Goal: Transaction & Acquisition: Purchase product/service

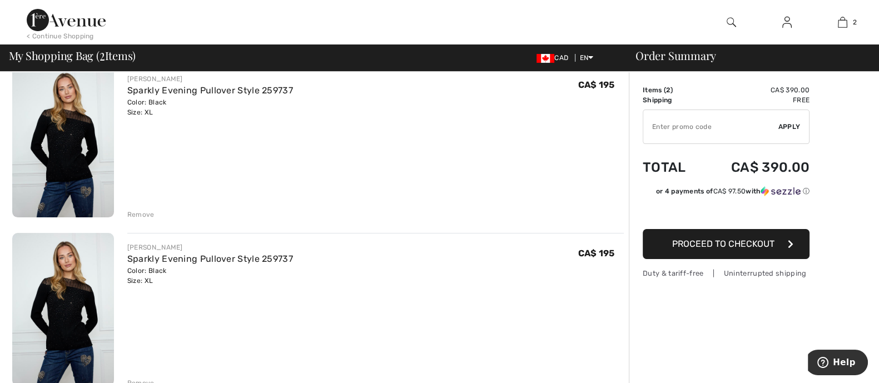
scroll to position [69, 0]
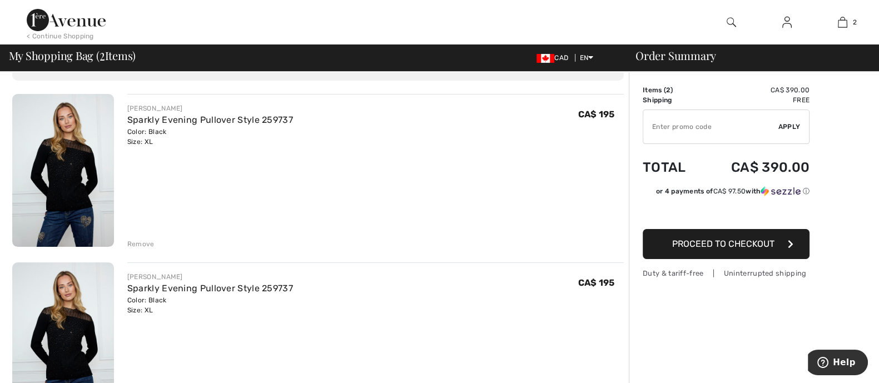
click at [147, 245] on div "Remove" at bounding box center [140, 244] width 27 height 10
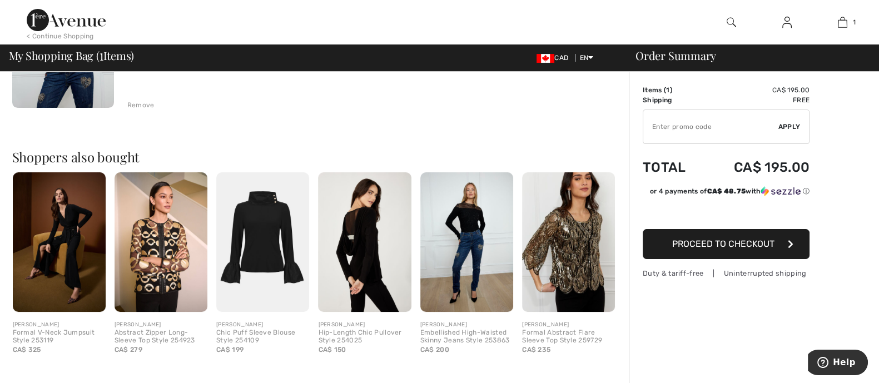
scroll to position [209, 0]
click at [291, 269] on img at bounding box center [262, 242] width 93 height 140
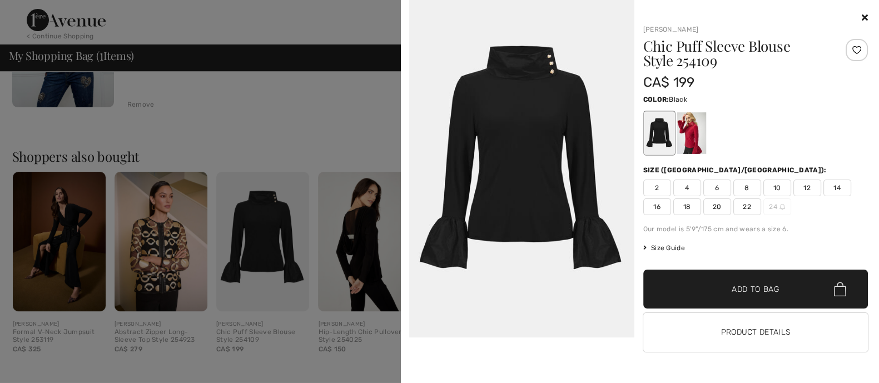
click at [528, 158] on img at bounding box center [521, 169] width 225 height 338
click at [753, 336] on button "Product Details" at bounding box center [755, 332] width 225 height 39
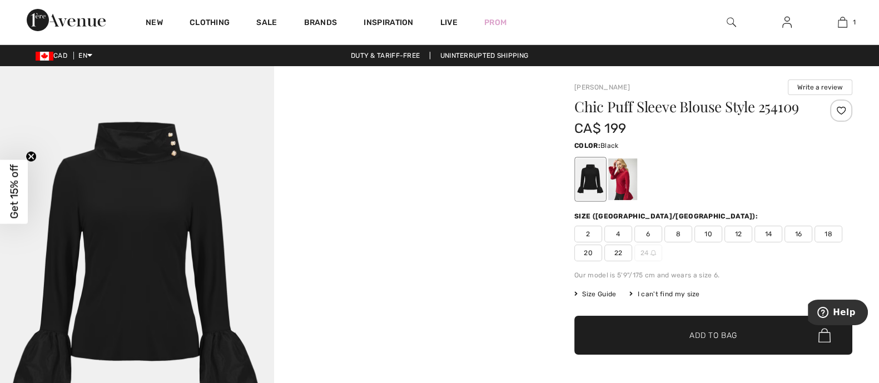
click at [600, 296] on span "Size Guide" at bounding box center [595, 294] width 42 height 10
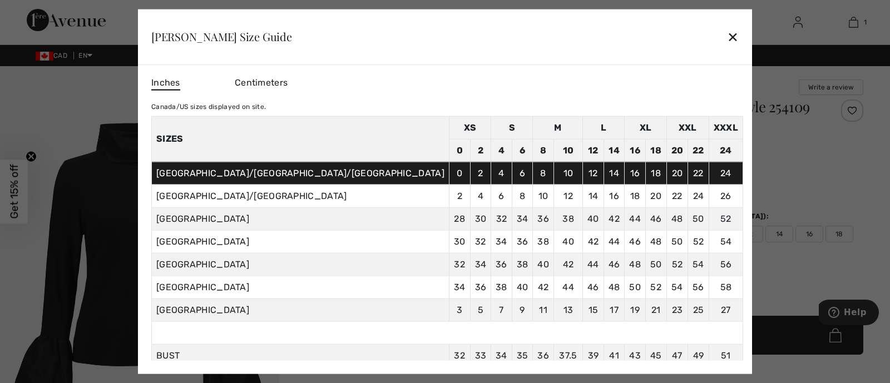
click at [731, 175] on div at bounding box center [445, 191] width 890 height 383
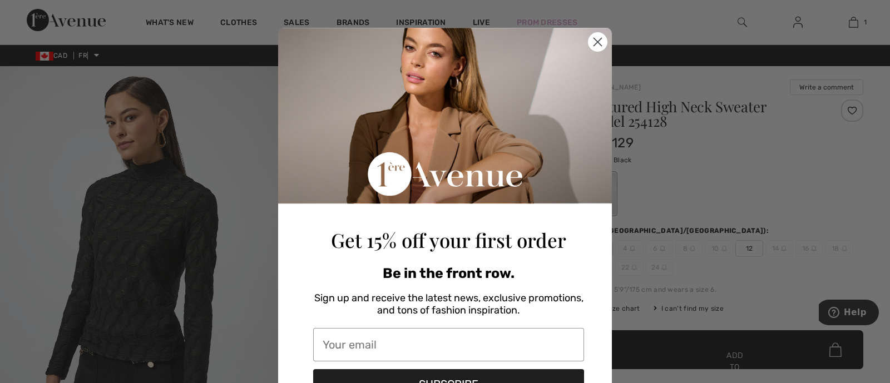
click at [594, 41] on circle "Close dialog" at bounding box center [597, 42] width 18 height 18
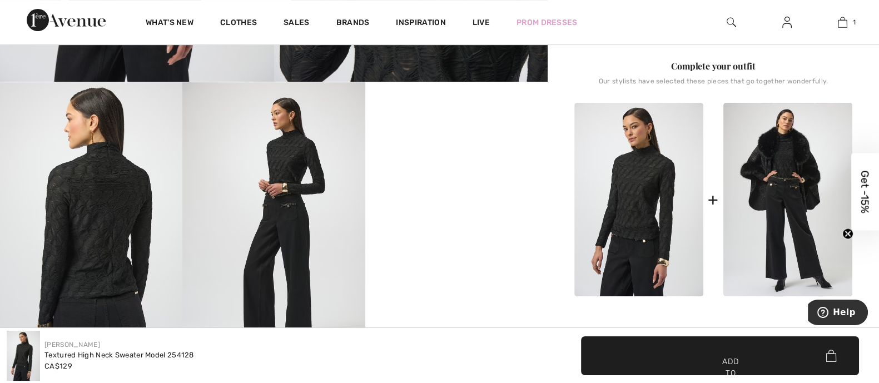
scroll to position [417, 0]
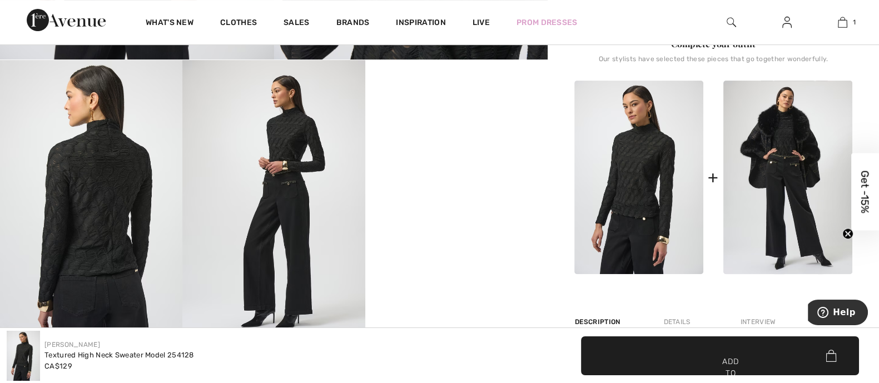
click at [474, 151] on video "Your browser does not support the video tag." at bounding box center [456, 105] width 182 height 91
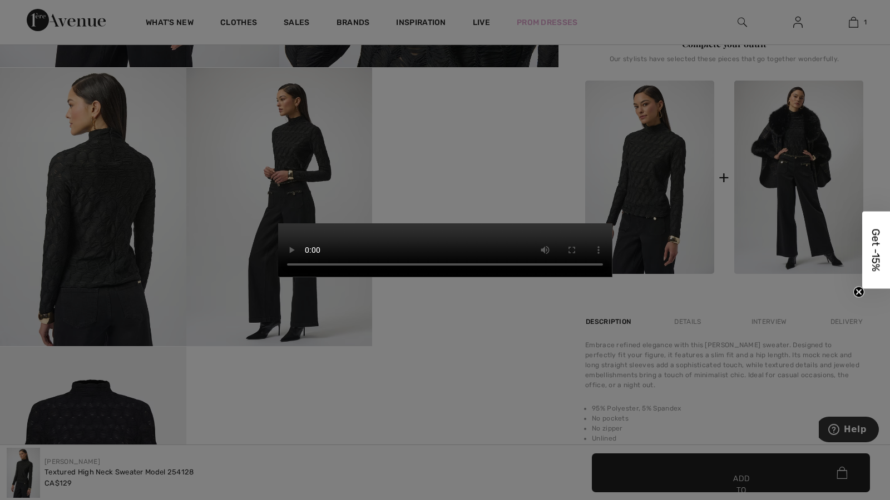
click at [612, 277] on video "Your browser does not support the video tag." at bounding box center [445, 250] width 334 height 53
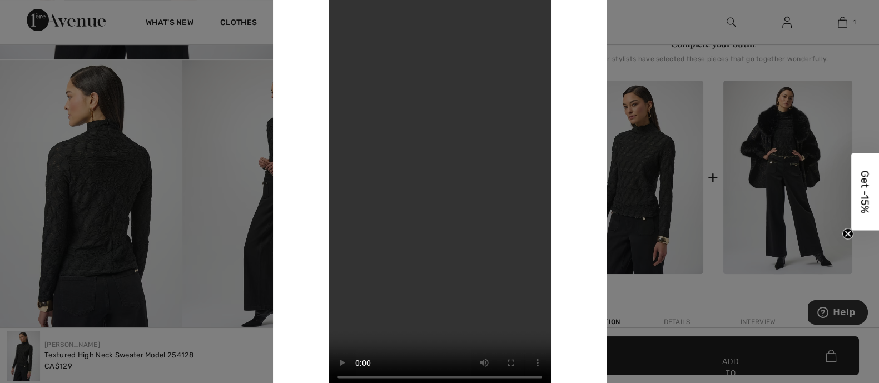
click at [198, 240] on div at bounding box center [439, 191] width 879 height 383
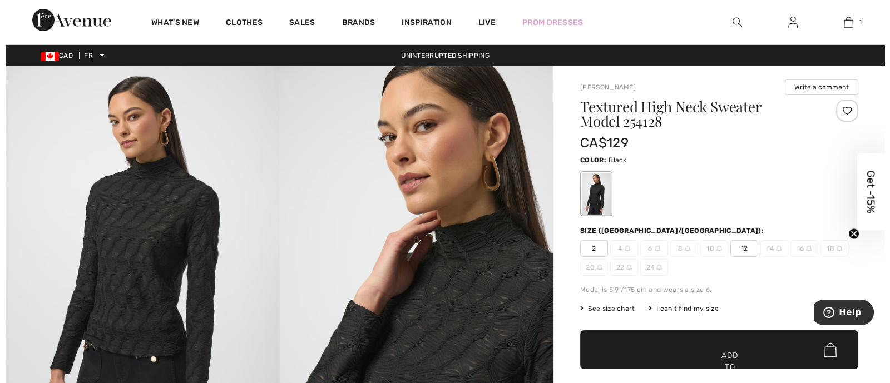
scroll to position [69, 0]
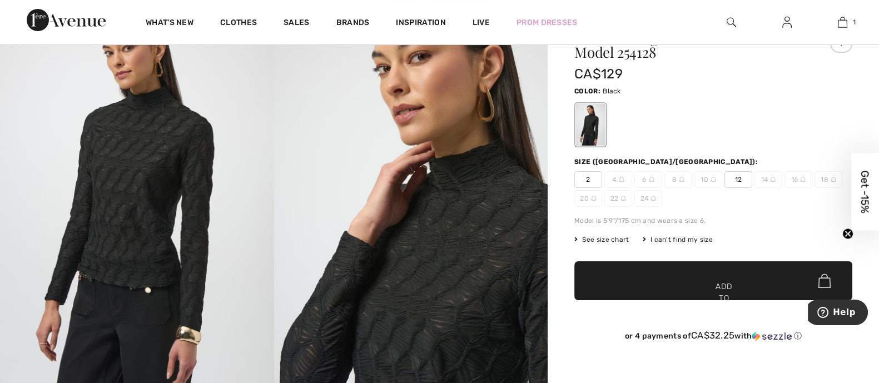
click at [594, 235] on span "See size chart" at bounding box center [601, 240] width 55 height 10
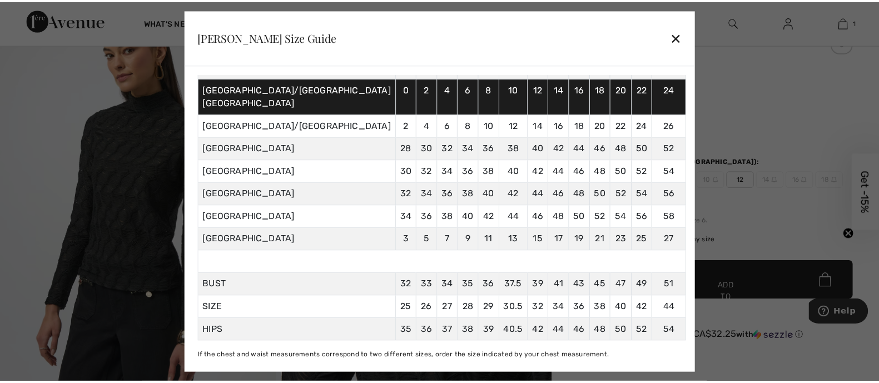
scroll to position [96, 0]
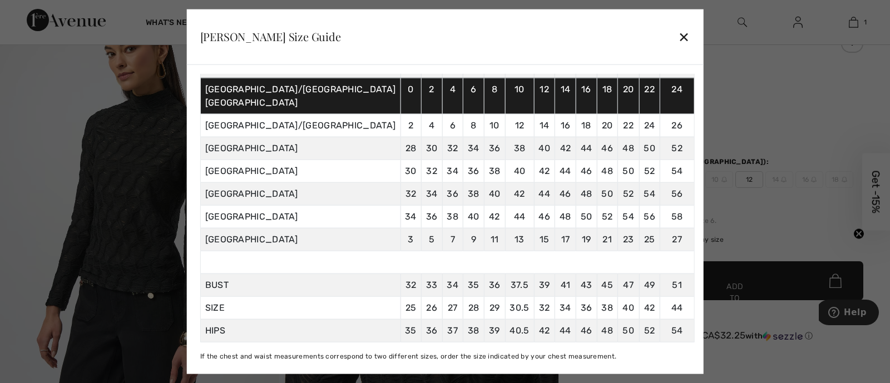
click at [731, 72] on div at bounding box center [445, 191] width 890 height 383
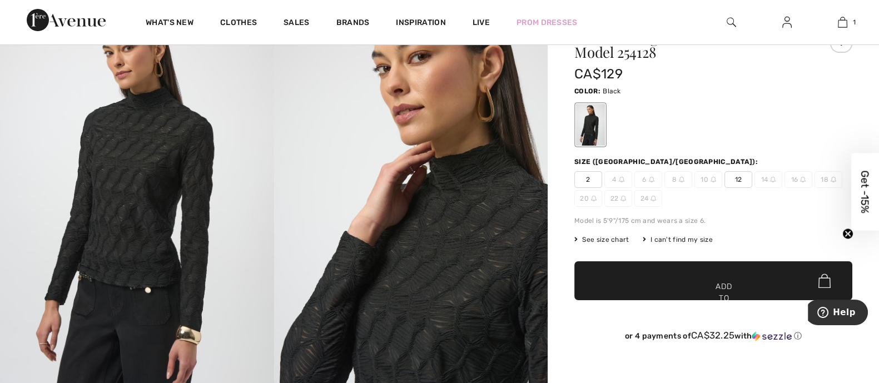
scroll to position [0, 0]
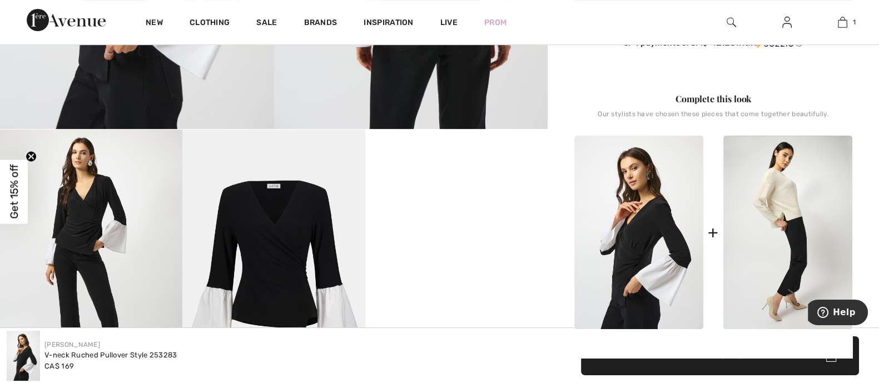
scroll to position [417, 0]
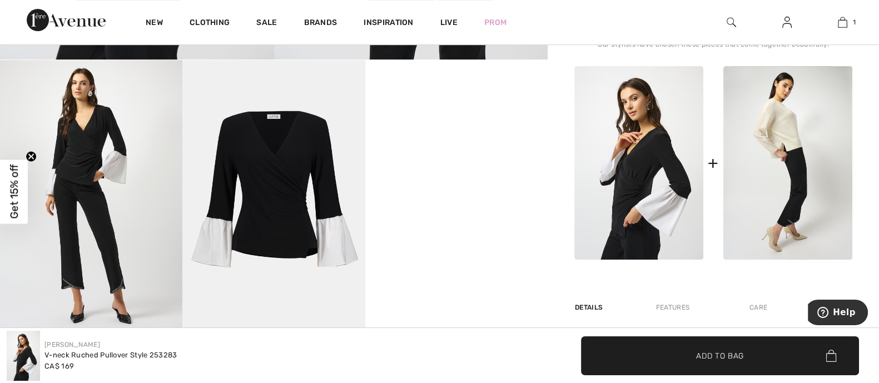
click at [427, 151] on video "Your browser does not support the video tag." at bounding box center [456, 105] width 182 height 91
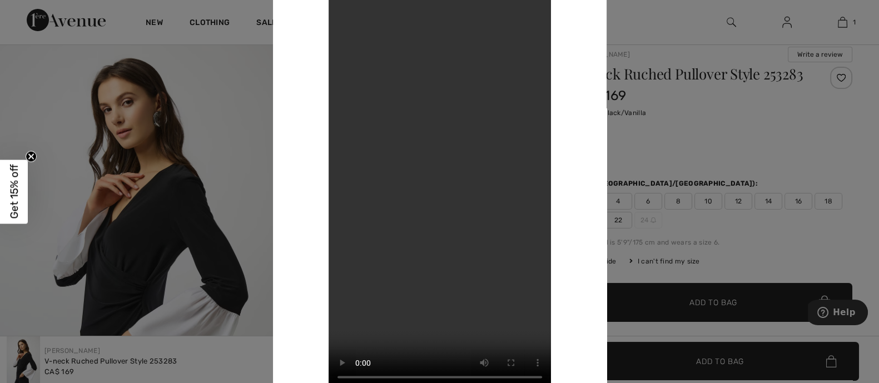
scroll to position [14, 0]
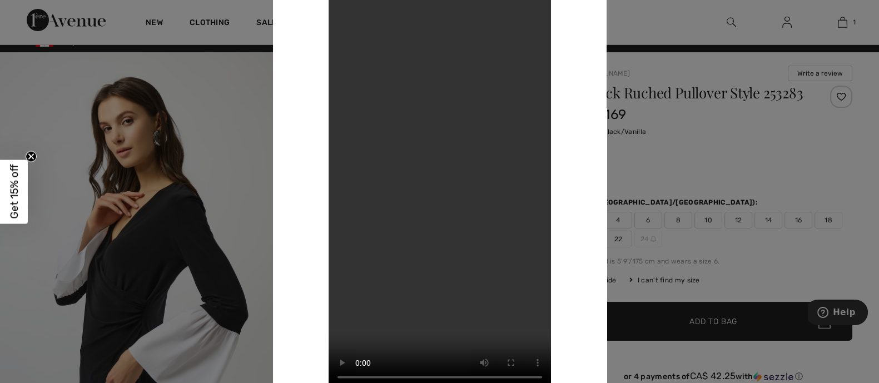
click at [858, 136] on div at bounding box center [439, 191] width 879 height 383
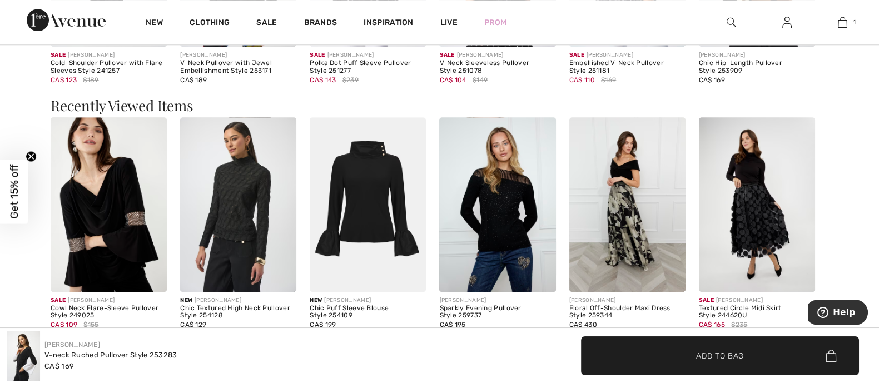
scroll to position [1474, 0]
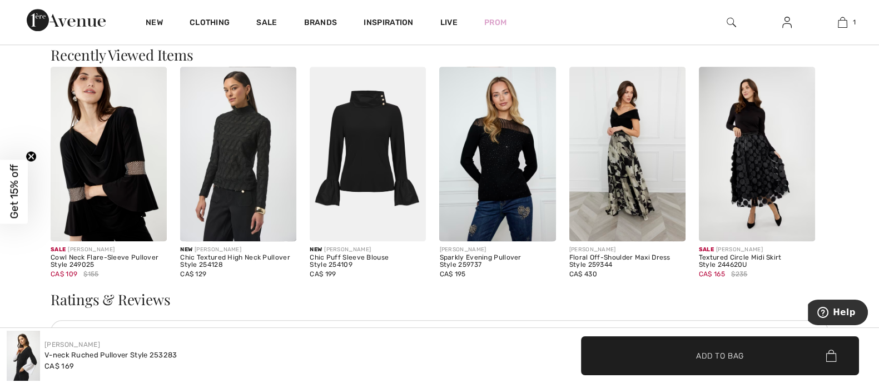
click at [389, 191] on img at bounding box center [368, 154] width 116 height 175
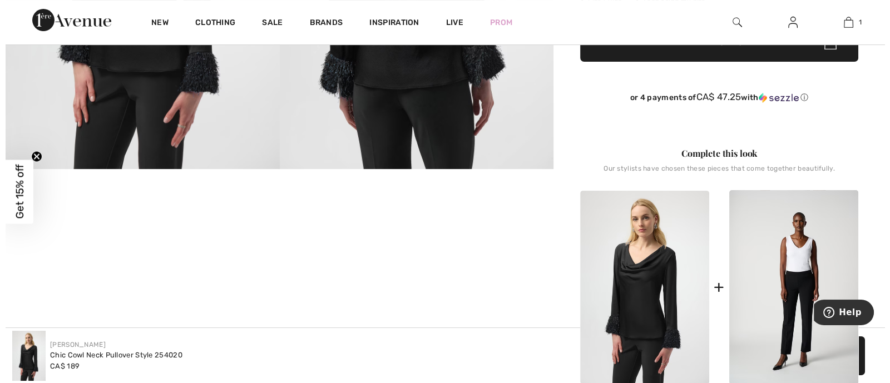
scroll to position [69, 0]
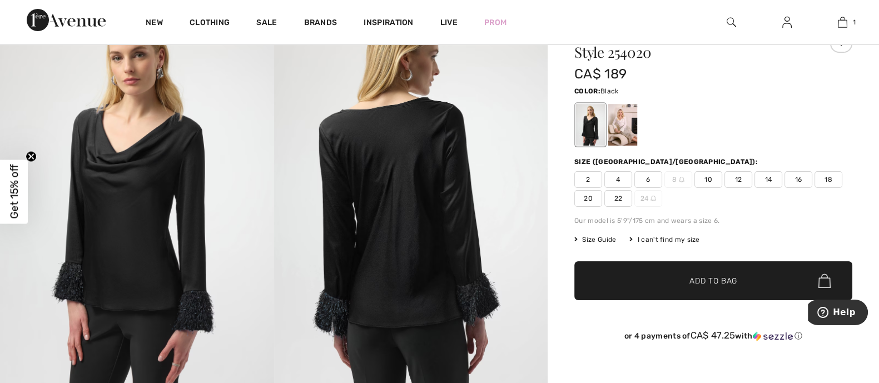
click at [595, 236] on span "Size Guide" at bounding box center [595, 240] width 42 height 10
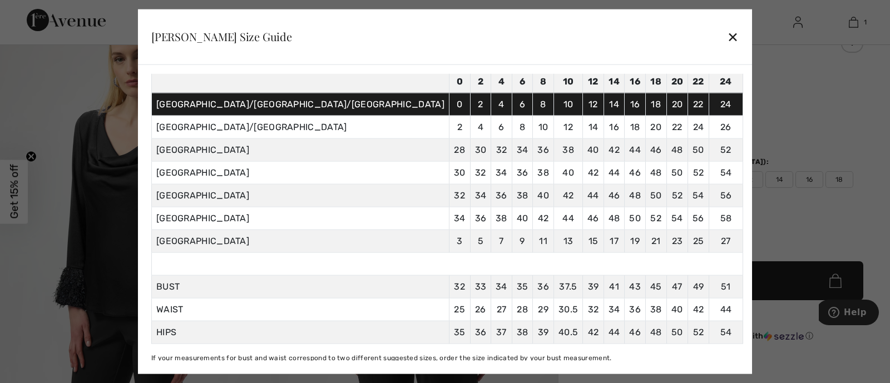
click at [831, 176] on div at bounding box center [445, 191] width 890 height 383
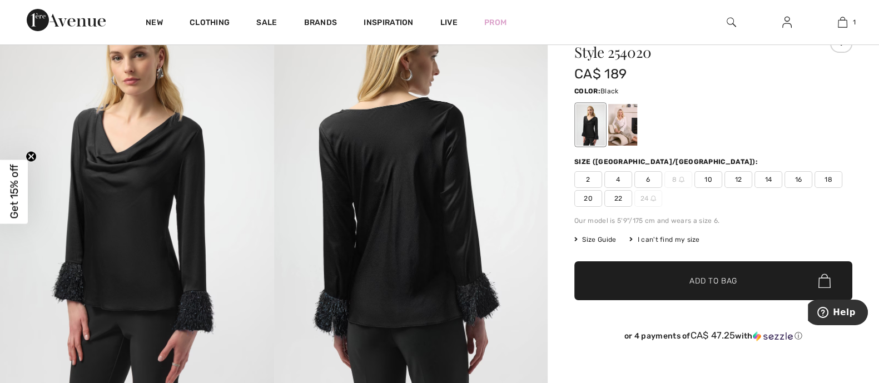
click at [831, 177] on span "18" at bounding box center [829, 179] width 28 height 17
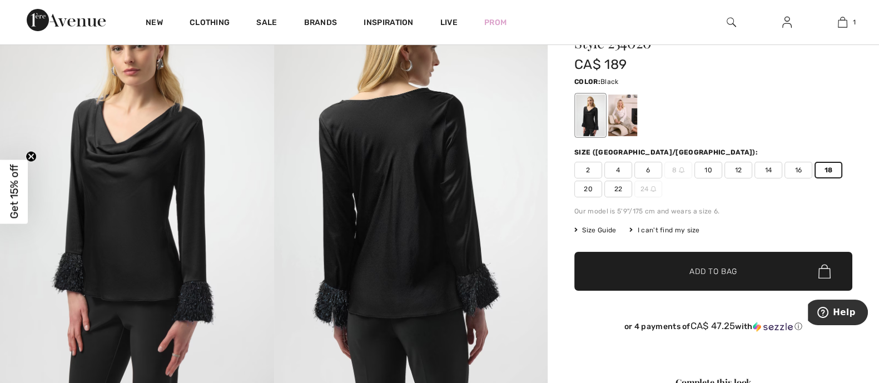
scroll to position [0, 0]
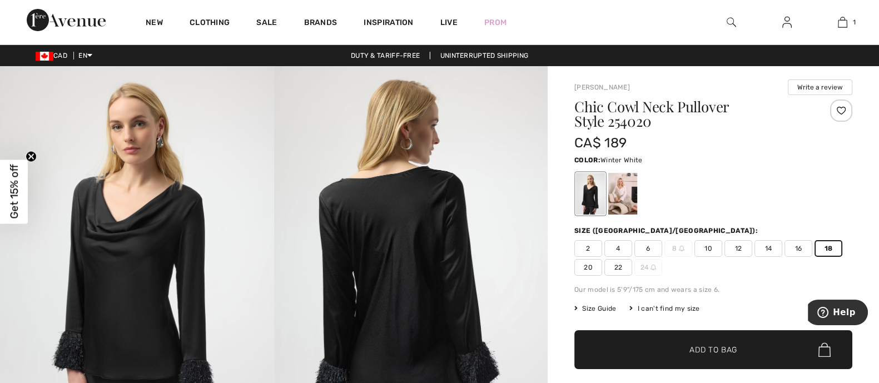
click at [628, 197] on div at bounding box center [622, 194] width 29 height 42
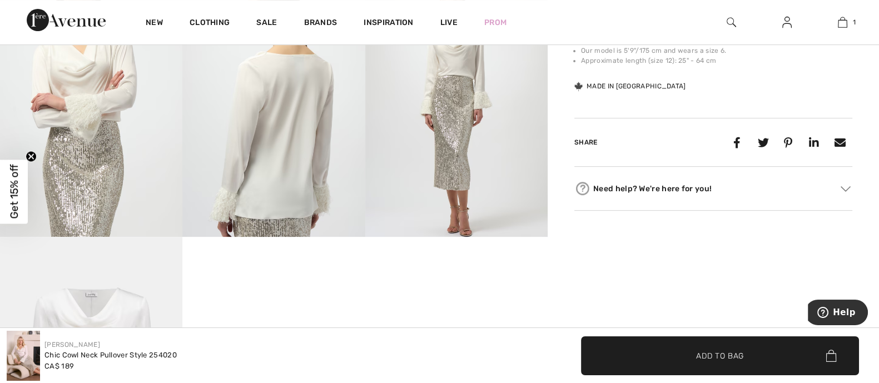
scroll to position [209, 0]
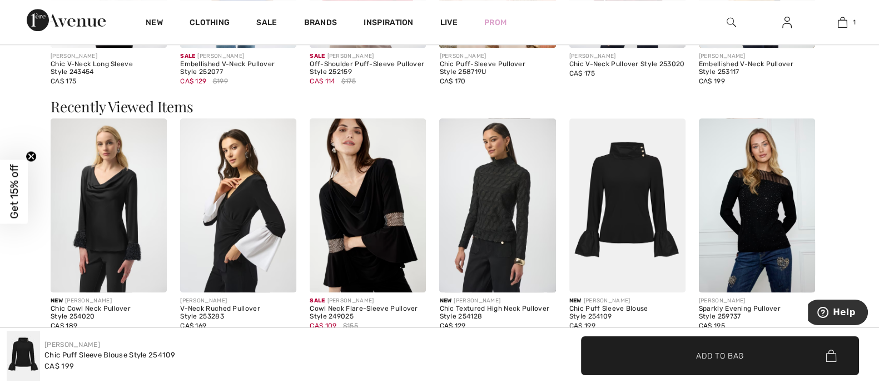
scroll to position [1112, 0]
click at [784, 199] on img at bounding box center [757, 205] width 116 height 175
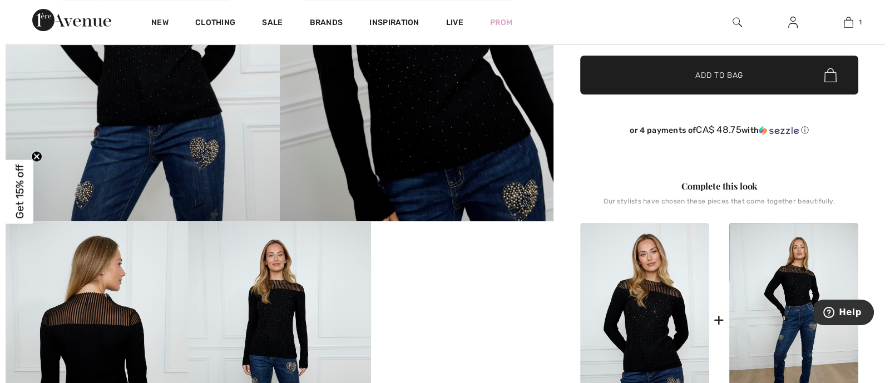
scroll to position [277, 0]
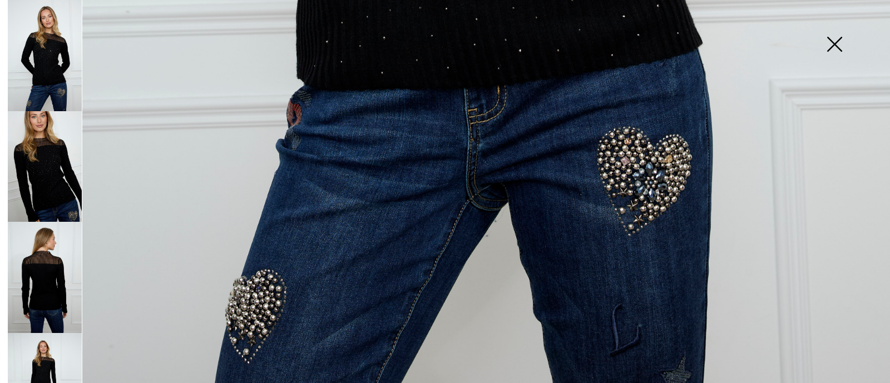
scroll to position [935, 0]
click at [56, 181] on img at bounding box center [45, 166] width 74 height 111
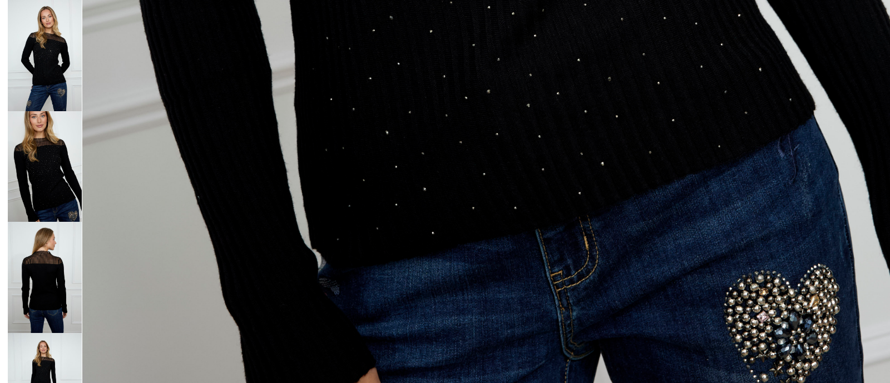
scroll to position [935, 0]
click at [61, 262] on img at bounding box center [45, 277] width 74 height 111
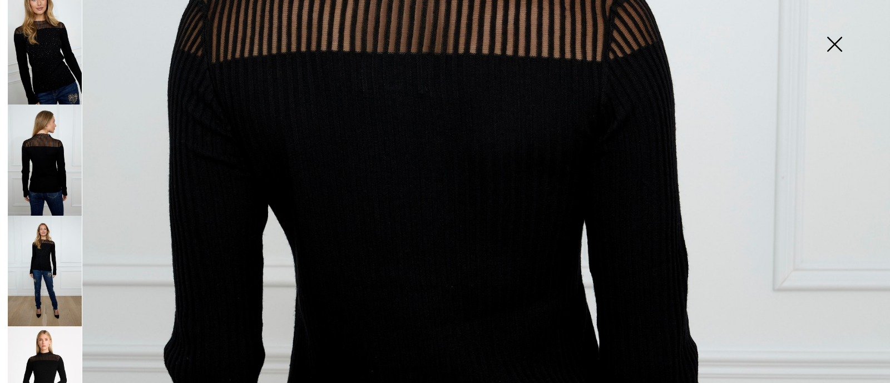
scroll to position [138, 0]
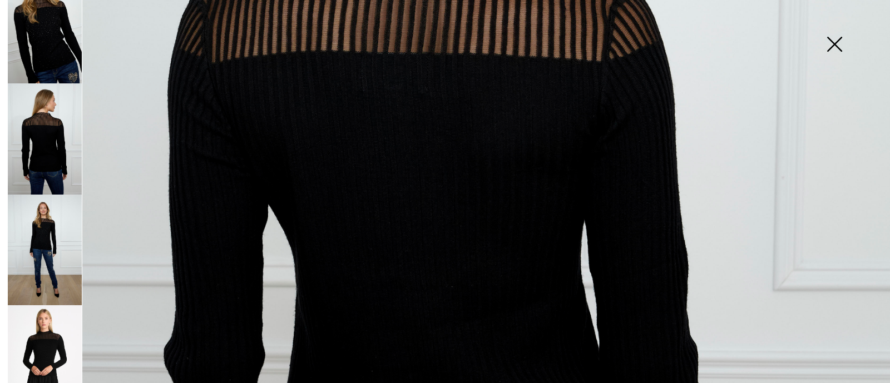
click at [33, 262] on img at bounding box center [45, 250] width 74 height 111
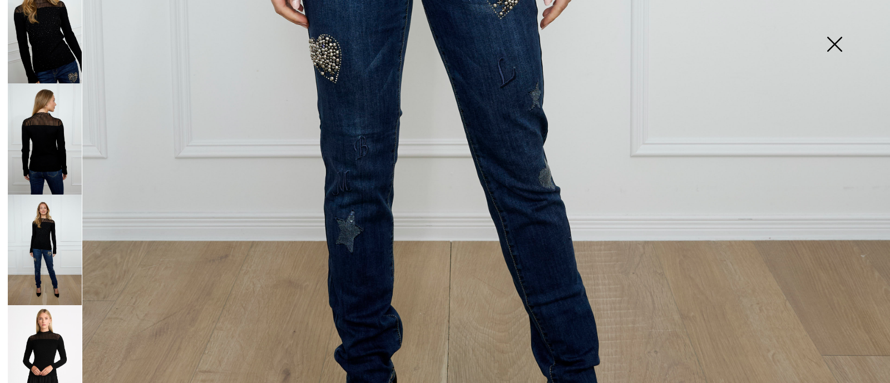
click at [50, 251] on img at bounding box center [45, 250] width 74 height 111
click at [50, 334] on img at bounding box center [45, 360] width 74 height 111
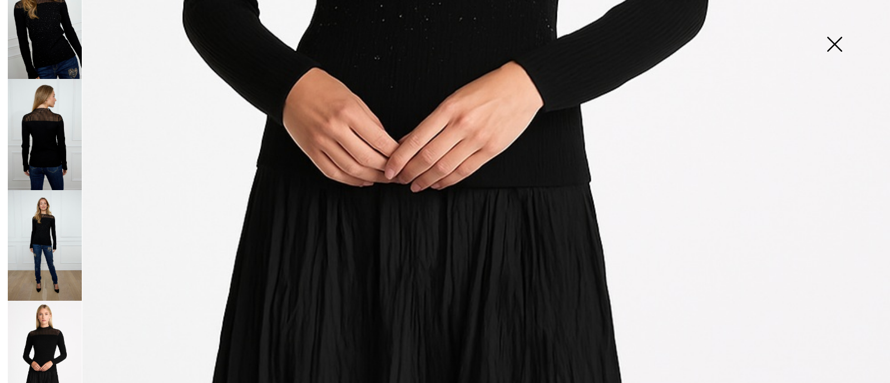
scroll to position [150, 0]
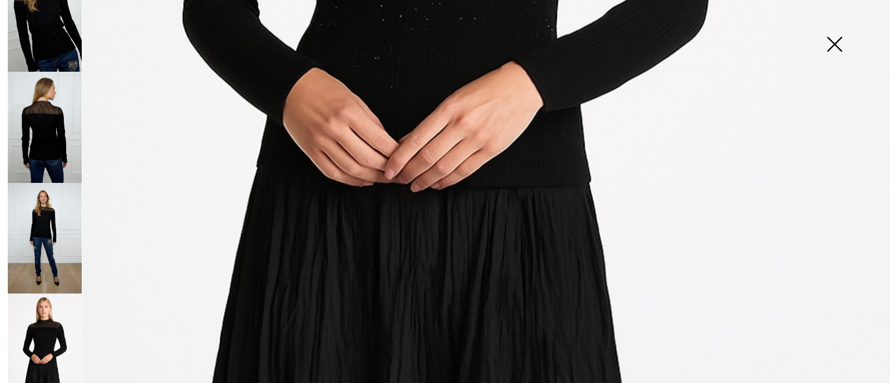
click at [53, 232] on img at bounding box center [45, 238] width 74 height 111
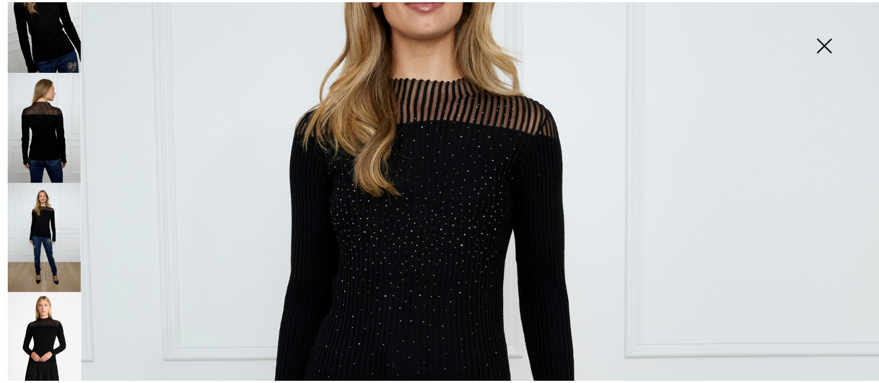
scroll to position [209, 0]
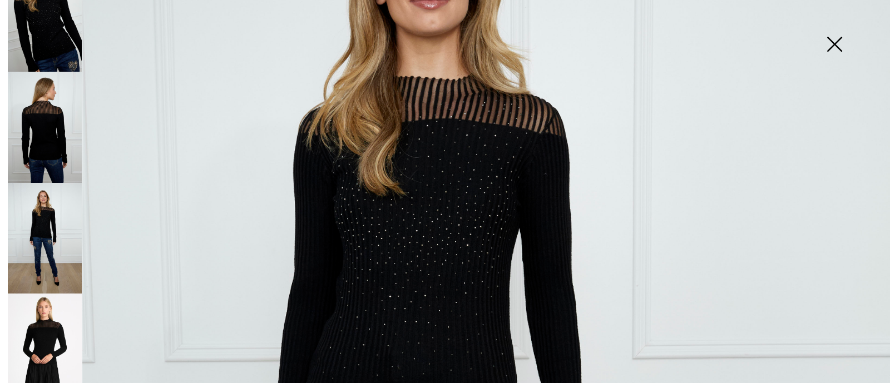
click at [838, 44] on img at bounding box center [834, 45] width 56 height 57
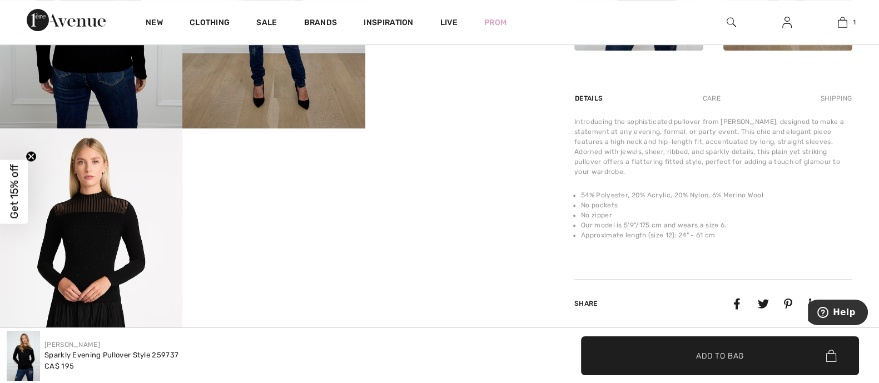
scroll to position [626, 0]
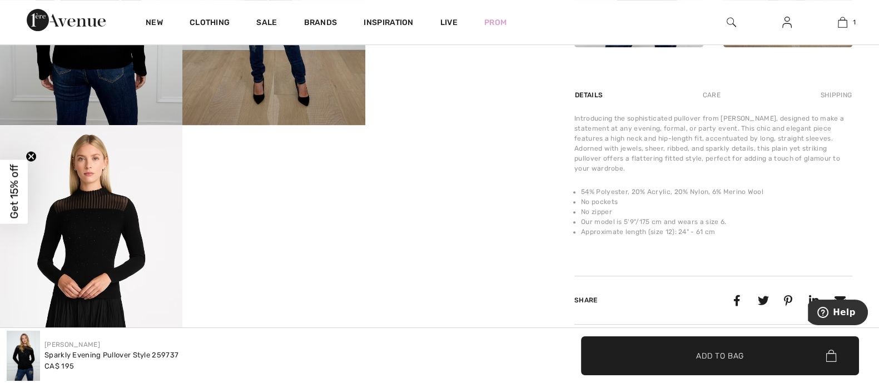
click at [714, 93] on div "Care" at bounding box center [711, 95] width 37 height 20
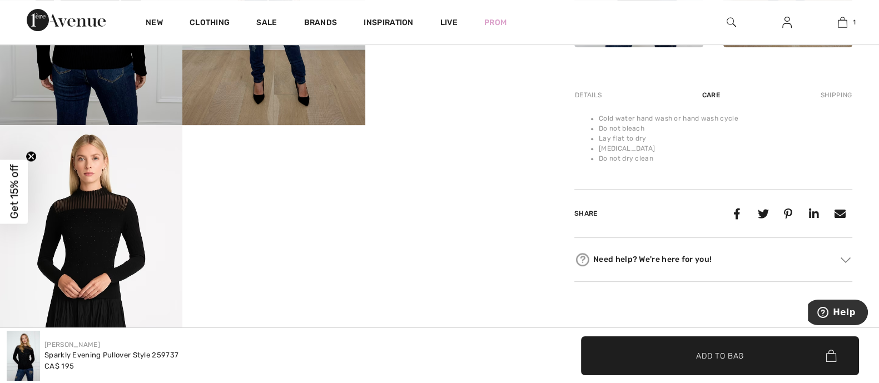
click at [837, 90] on div "Shipping" at bounding box center [835, 95] width 34 height 20
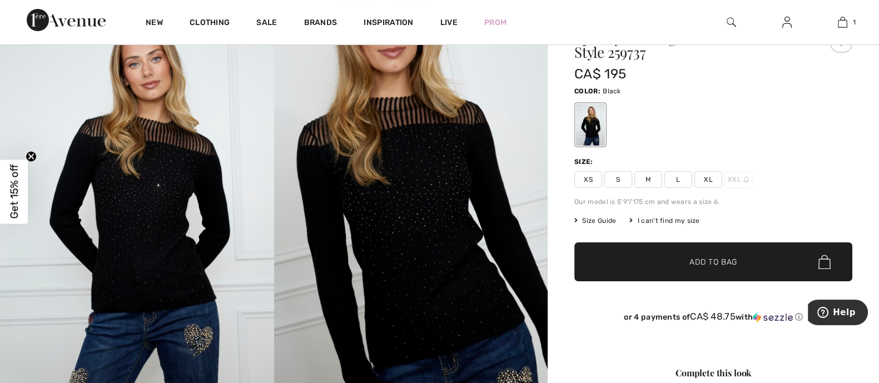
scroll to position [0, 0]
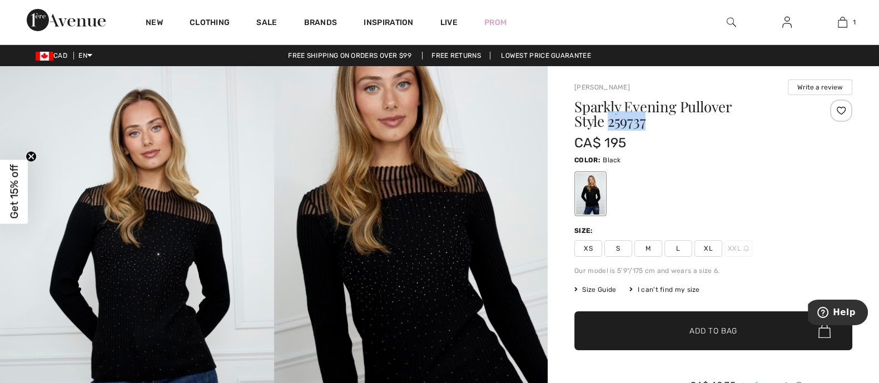
drag, startPoint x: 645, startPoint y: 127, endPoint x: 607, endPoint y: 119, distance: 39.2
click at [607, 119] on h1 "Sparkly Evening Pullover Style 259737" at bounding box center [690, 114] width 232 height 29
copy h1 "259737"
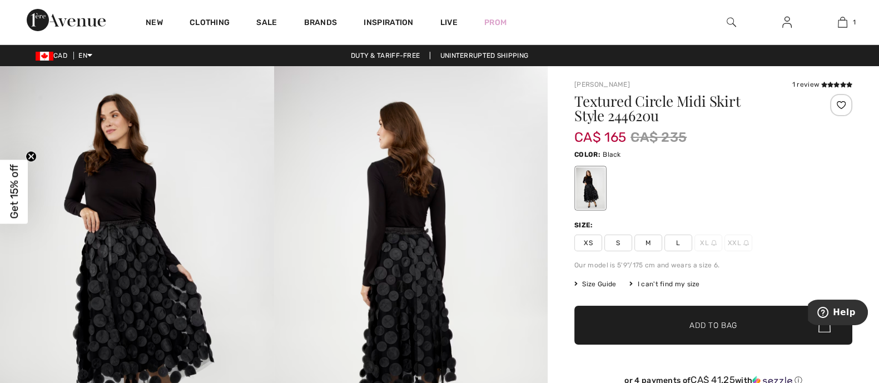
click at [673, 235] on span "L" at bounding box center [679, 243] width 28 height 17
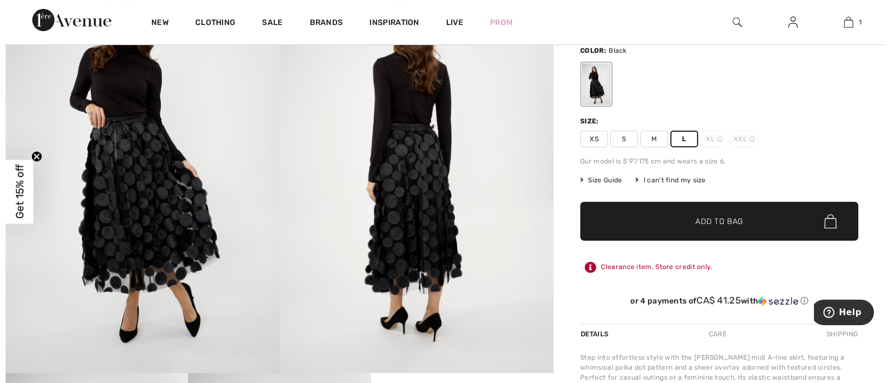
scroll to position [91, 0]
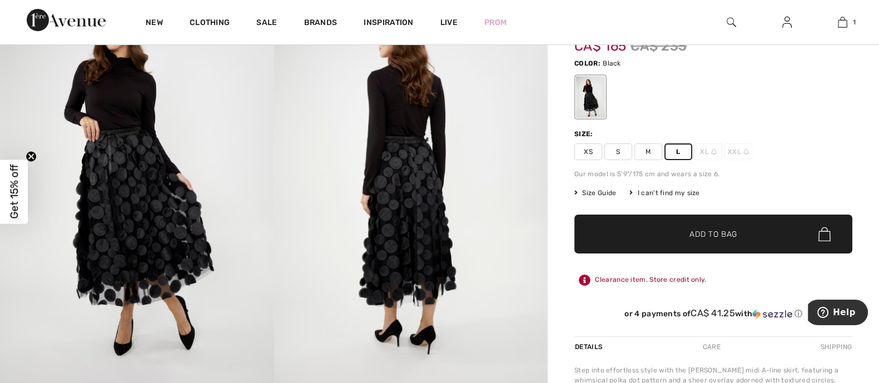
click at [200, 231] on img at bounding box center [137, 180] width 274 height 411
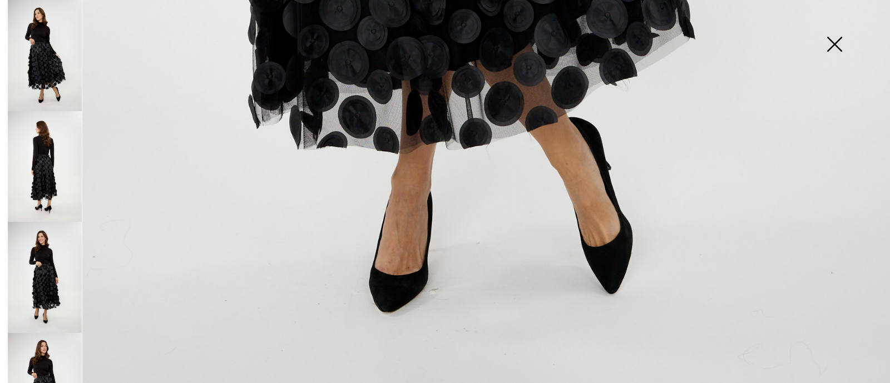
scroll to position [935, 0]
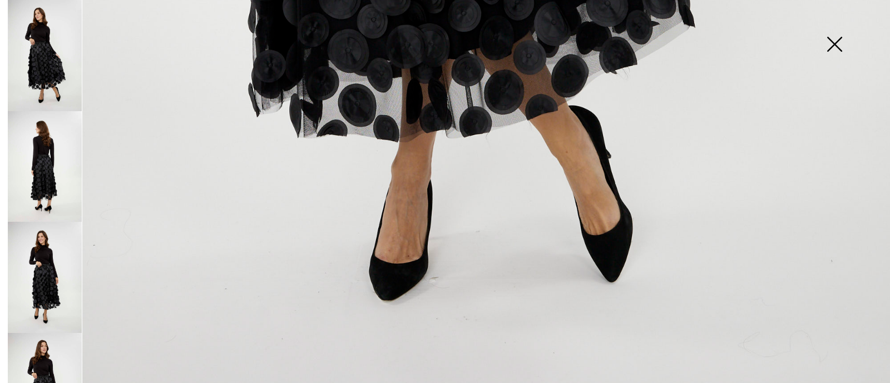
click at [54, 179] on img at bounding box center [45, 166] width 74 height 111
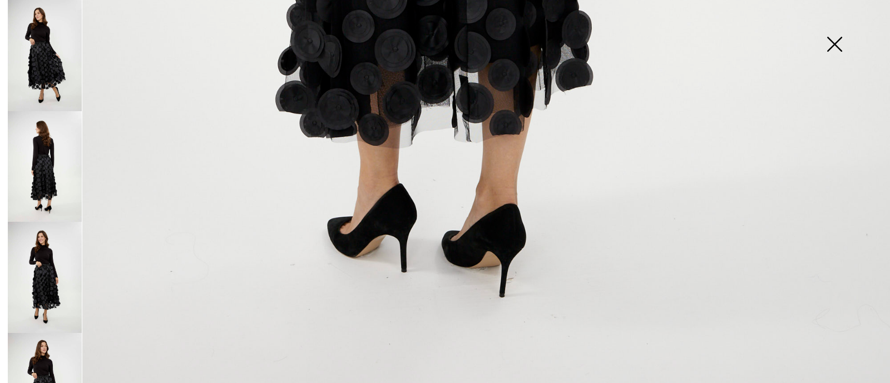
click at [52, 255] on img at bounding box center [45, 277] width 74 height 111
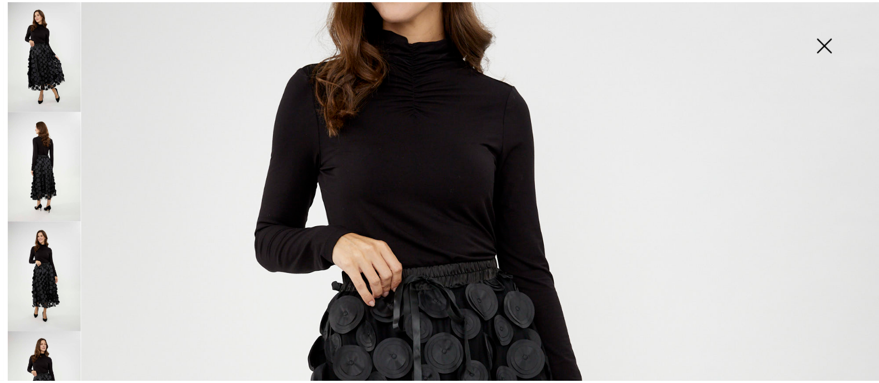
scroll to position [171, 0]
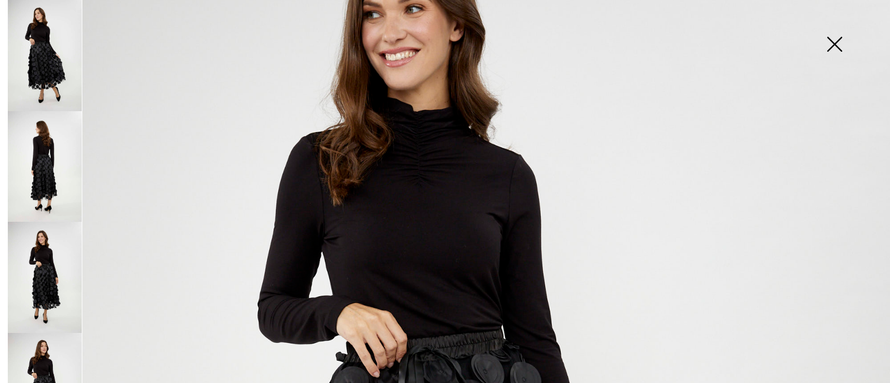
click at [834, 50] on img at bounding box center [834, 45] width 56 height 57
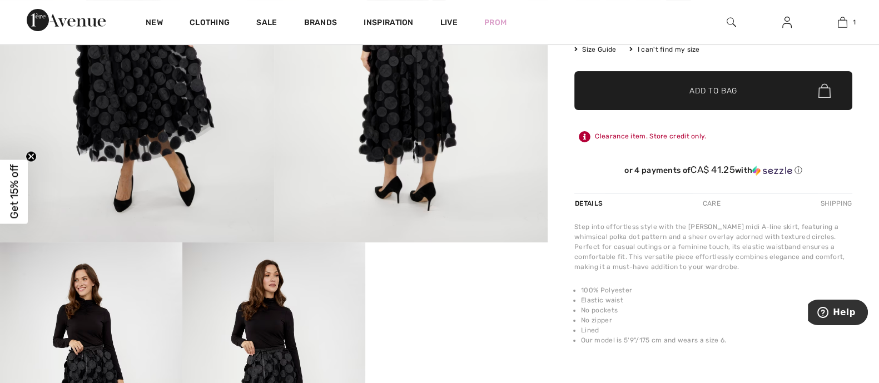
scroll to position [369, 0]
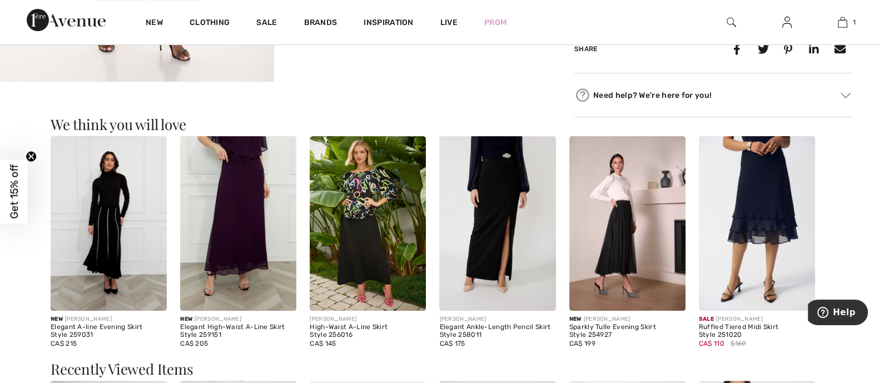
scroll to position [417, 0]
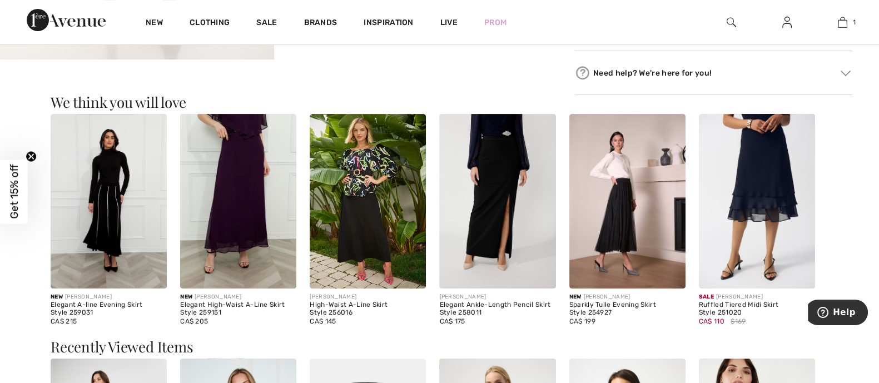
click at [128, 224] on img at bounding box center [109, 201] width 116 height 175
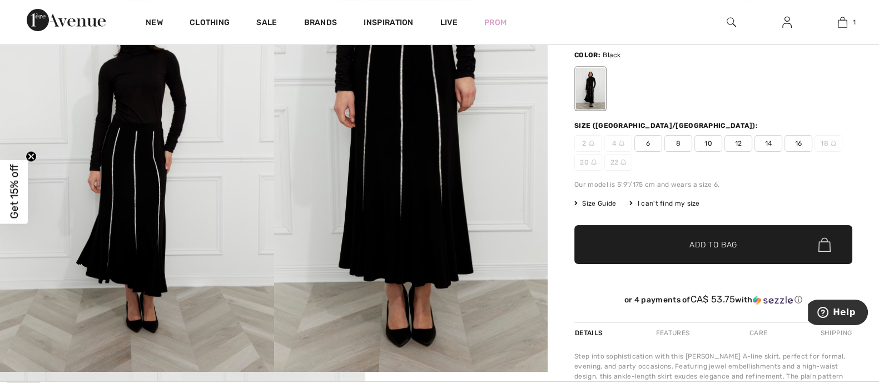
scroll to position [69, 0]
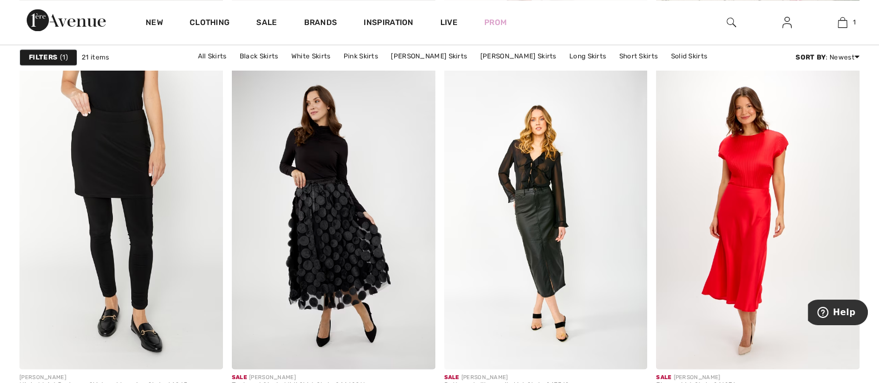
scroll to position [2015, 0]
